Goal: Navigation & Orientation: Find specific page/section

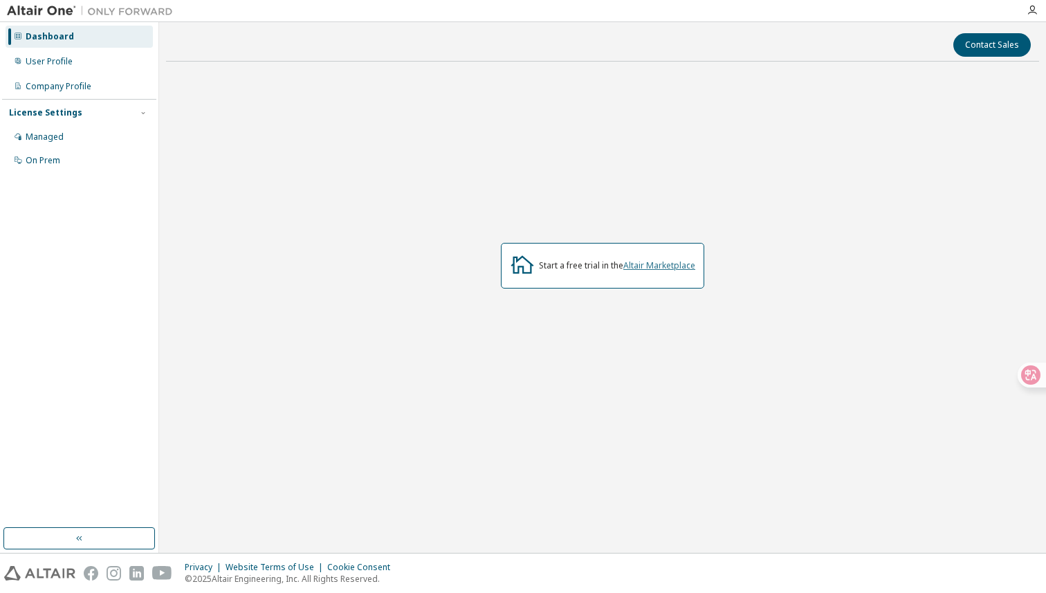
click at [680, 268] on link "Altair Marketplace" at bounding box center [660, 266] width 72 height 12
